Goal: Task Accomplishment & Management: Manage account settings

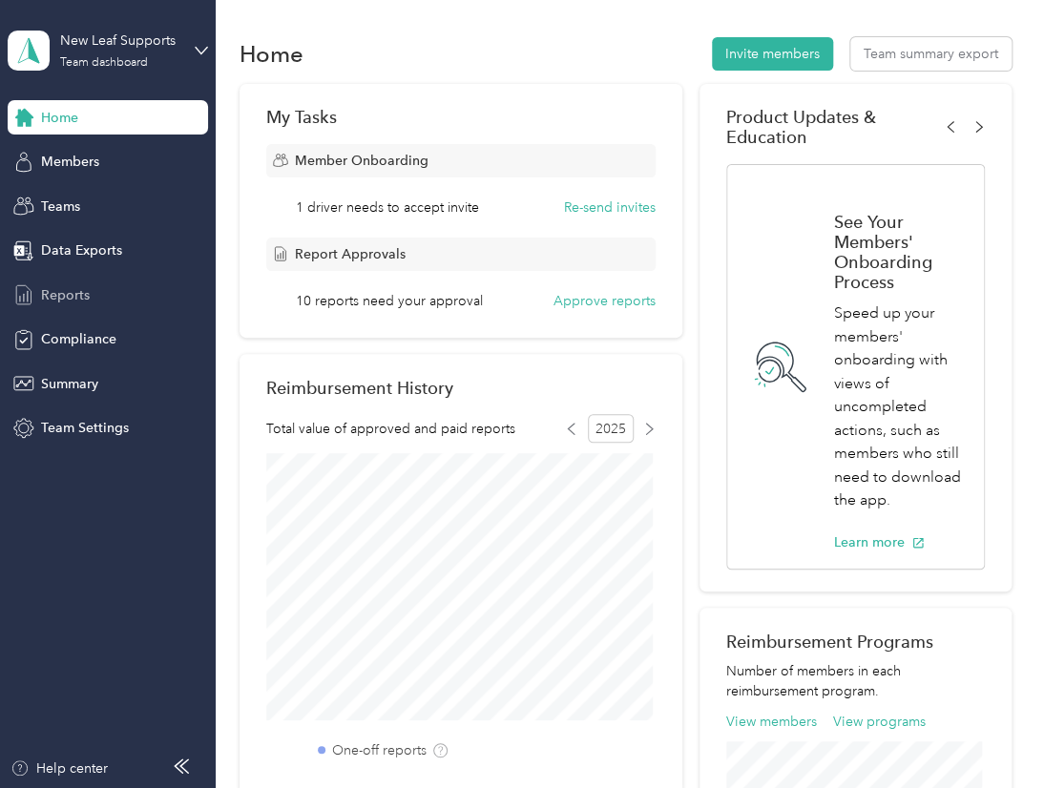
click at [58, 288] on span "Reports" at bounding box center [65, 295] width 49 height 20
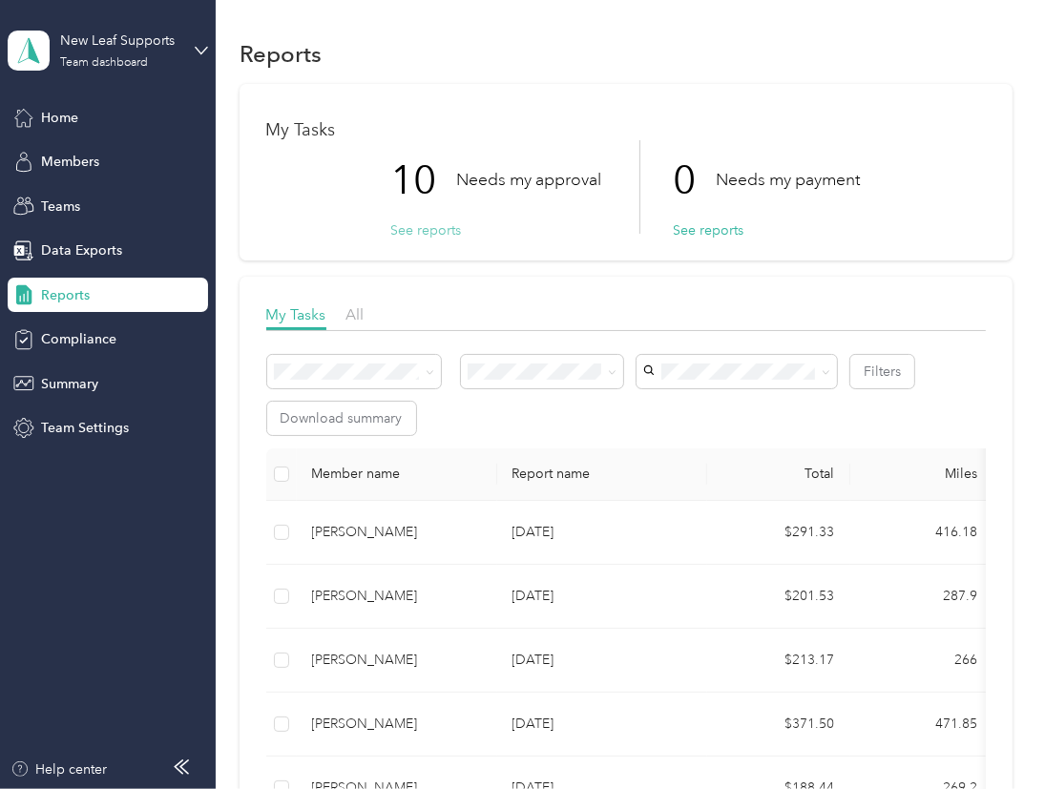
click at [438, 235] on button "See reports" at bounding box center [426, 230] width 71 height 20
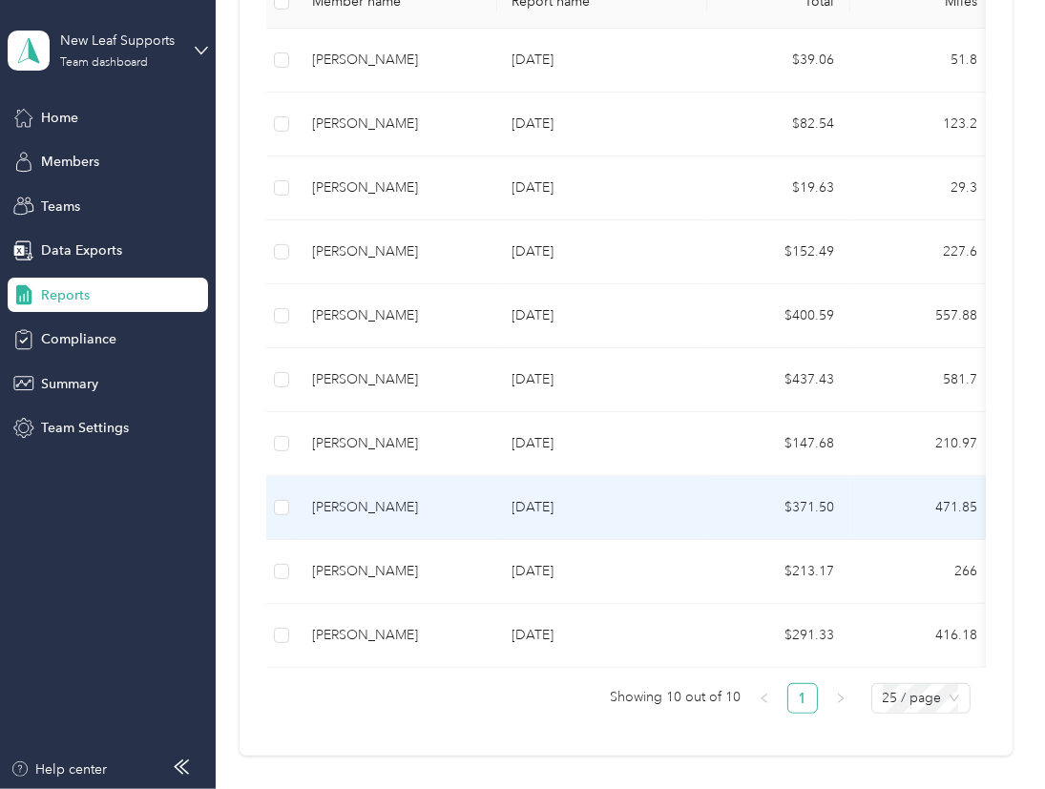
scroll to position [477, 0]
